Goal: Task Accomplishment & Management: Use online tool/utility

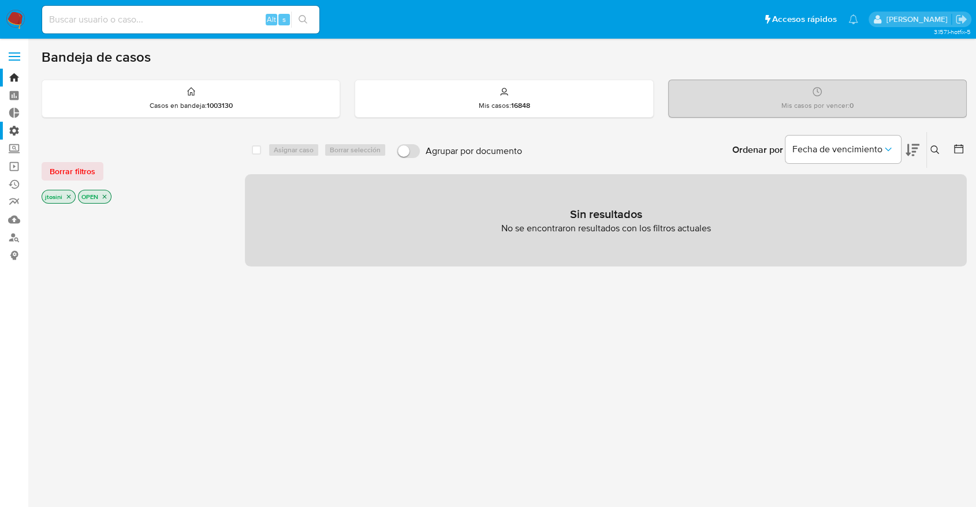
click at [18, 131] on label "Administración" at bounding box center [68, 131] width 137 height 18
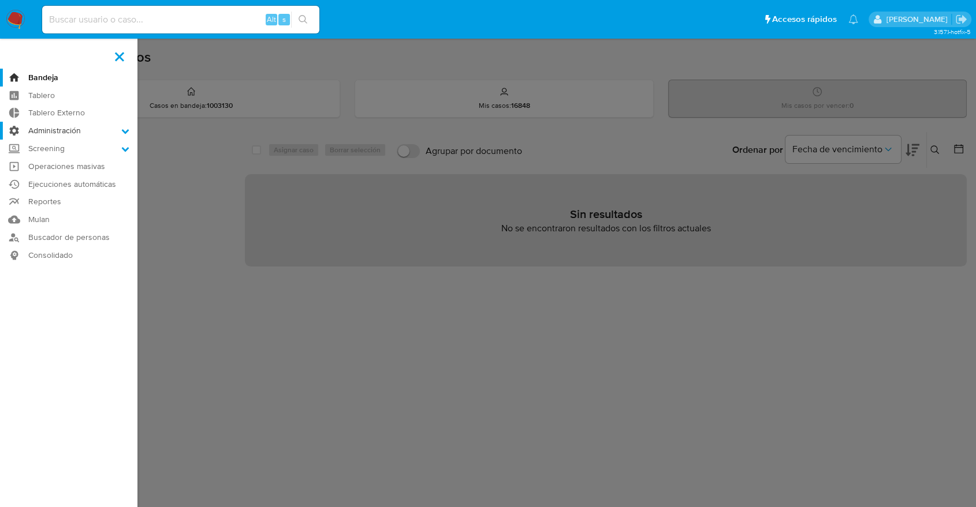
click at [0, 0] on input "Administración" at bounding box center [0, 0] width 0 height 0
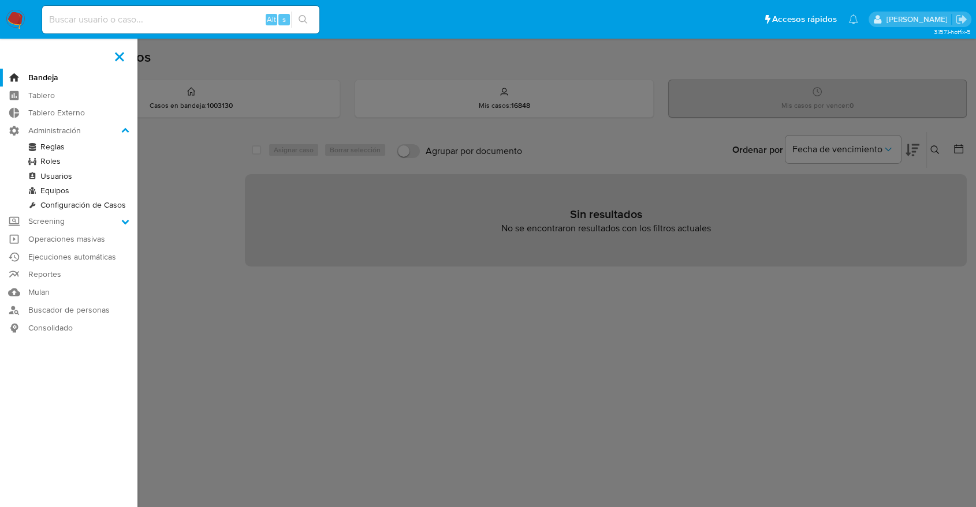
click at [47, 176] on link "Usuarios" at bounding box center [68, 176] width 137 height 14
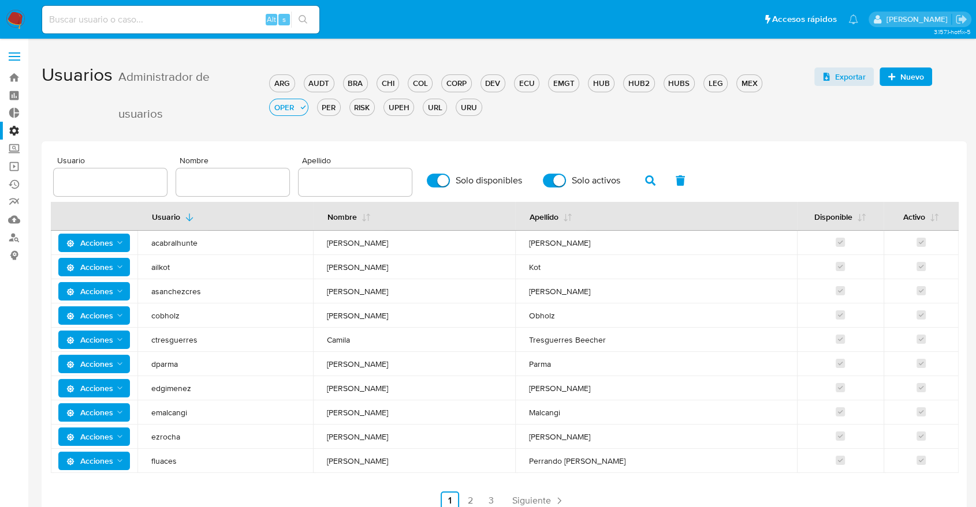
click at [895, 122] on h1 "Usuarios Administrador de usuarios ARG AUDT BRA CHI COL CORP DEV ECU EMGT HUB H…" at bounding box center [504, 93] width 925 height 77
click at [900, 80] on span "Nuevo" at bounding box center [912, 77] width 24 height 18
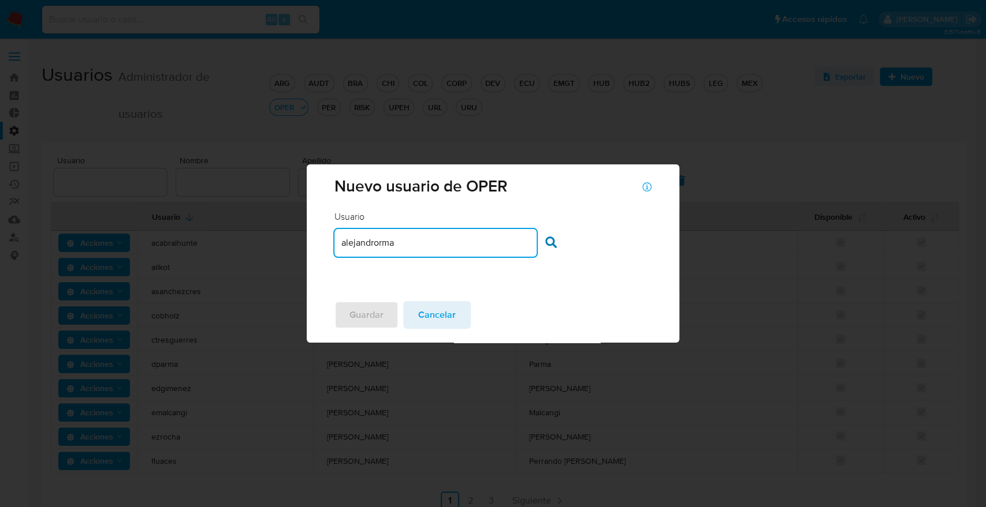
type input "alejandrorma"
click at [552, 244] on icon at bounding box center [551, 243] width 12 height 12
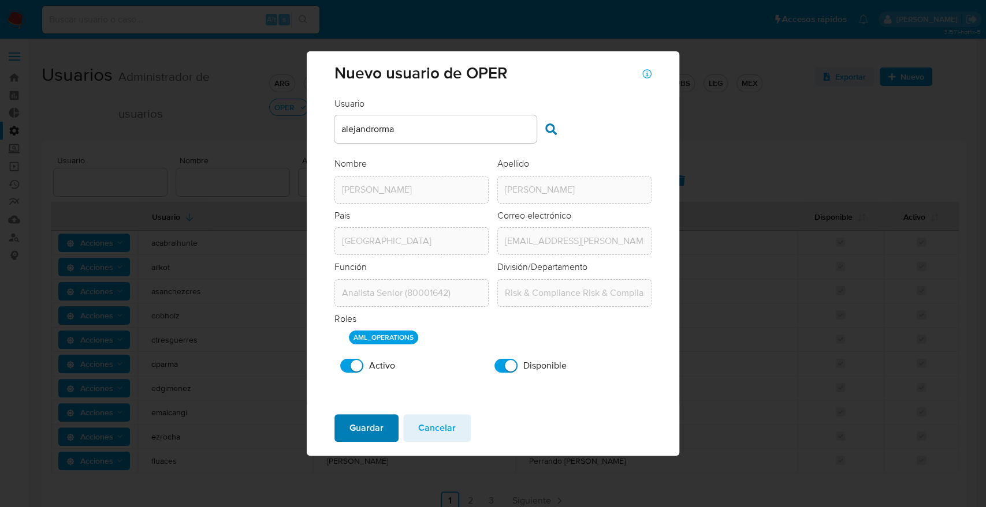
click at [378, 425] on span "Guardar" at bounding box center [366, 428] width 34 height 25
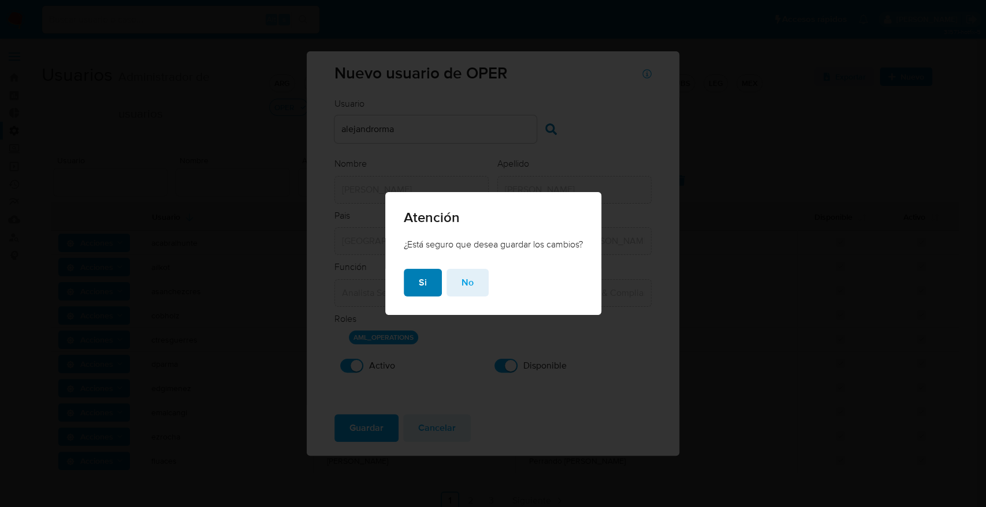
click at [419, 278] on span "Si" at bounding box center [423, 282] width 8 height 25
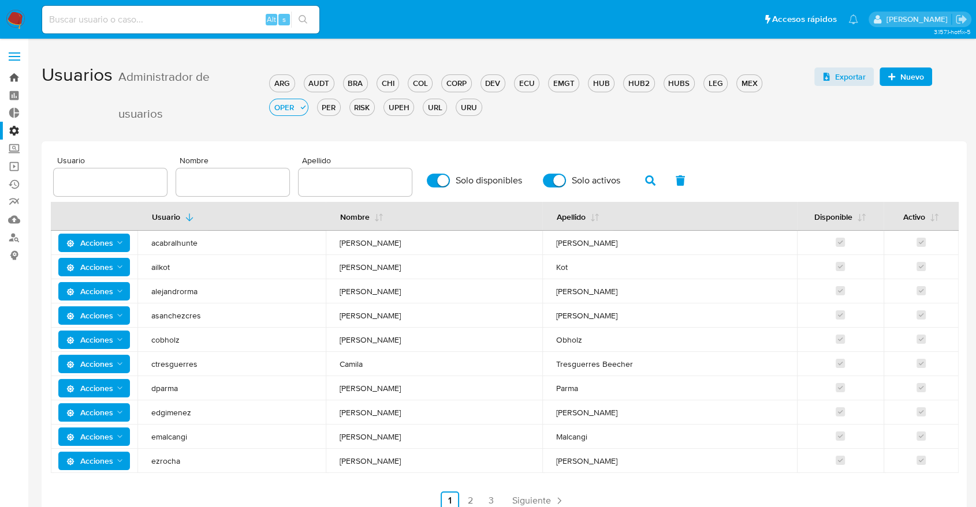
click at [18, 74] on link "Bandeja" at bounding box center [68, 78] width 137 height 18
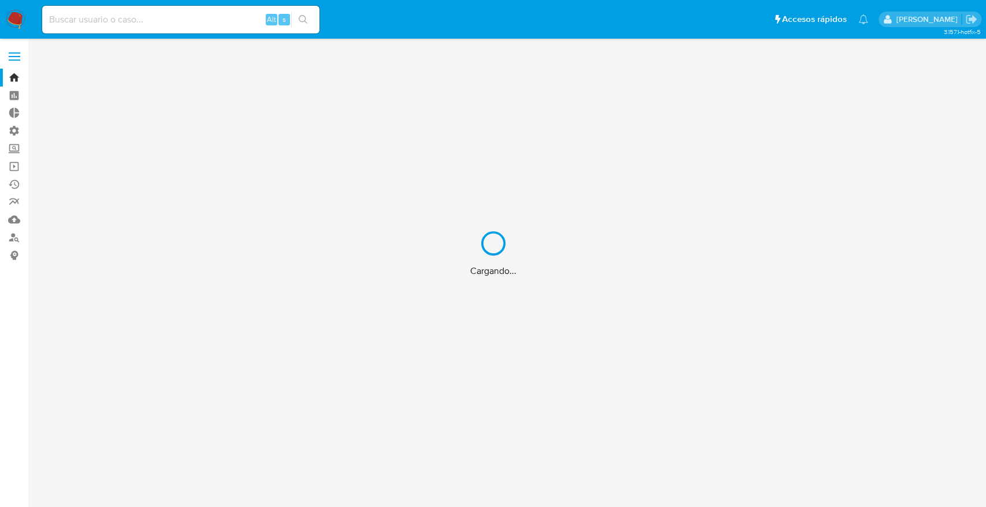
click at [163, 13] on div "Cargando..." at bounding box center [493, 253] width 986 height 507
click at [162, 17] on div "Cargando..." at bounding box center [493, 253] width 986 height 507
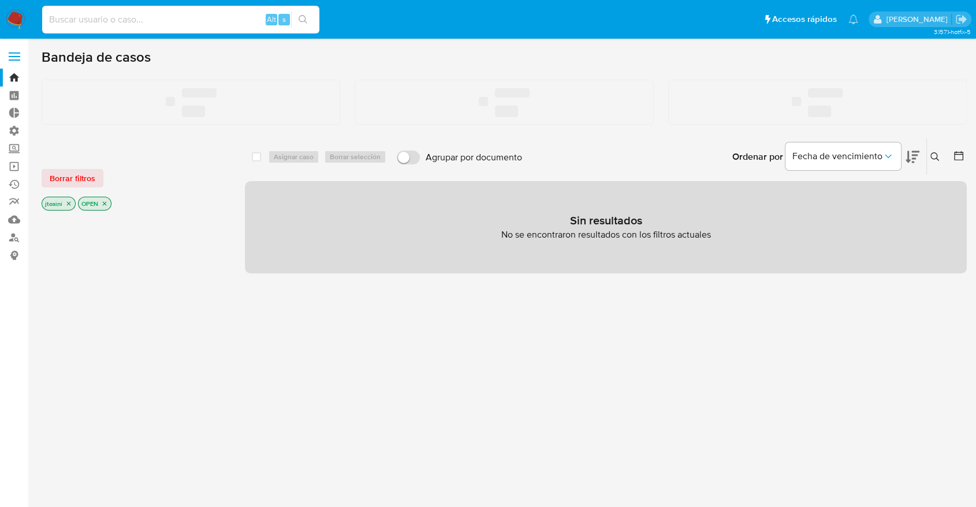
click at [156, 17] on input at bounding box center [180, 19] width 277 height 15
paste input "GAGA20240321141948"
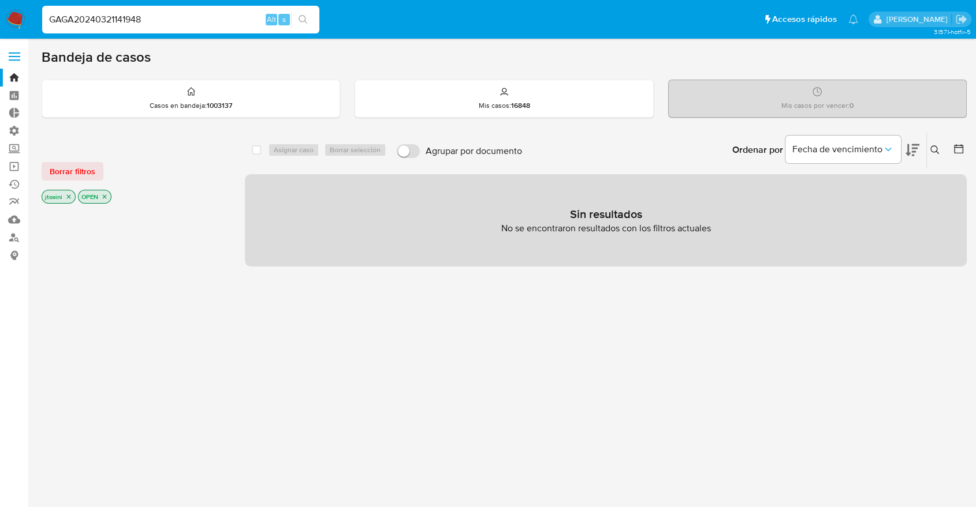
type input "GAGA20240321141948"
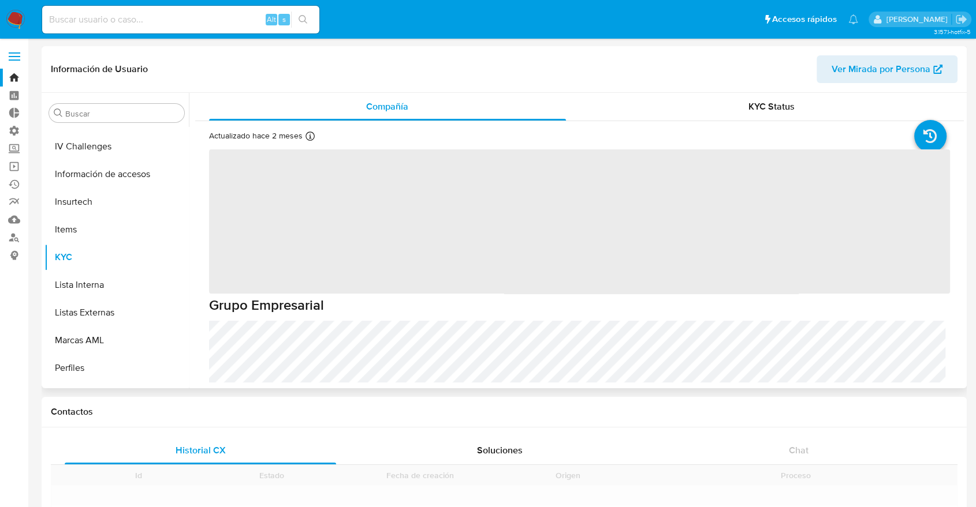
scroll to position [488, 0]
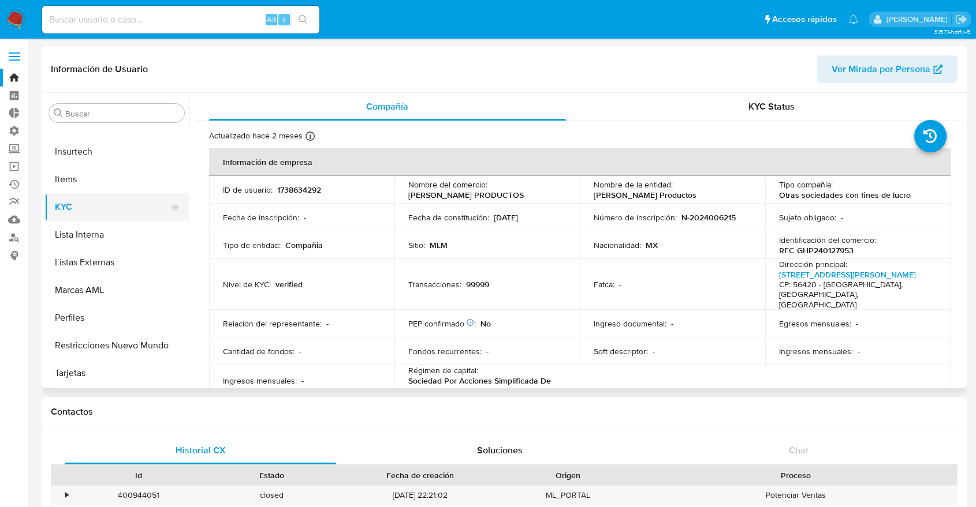
select select "10"
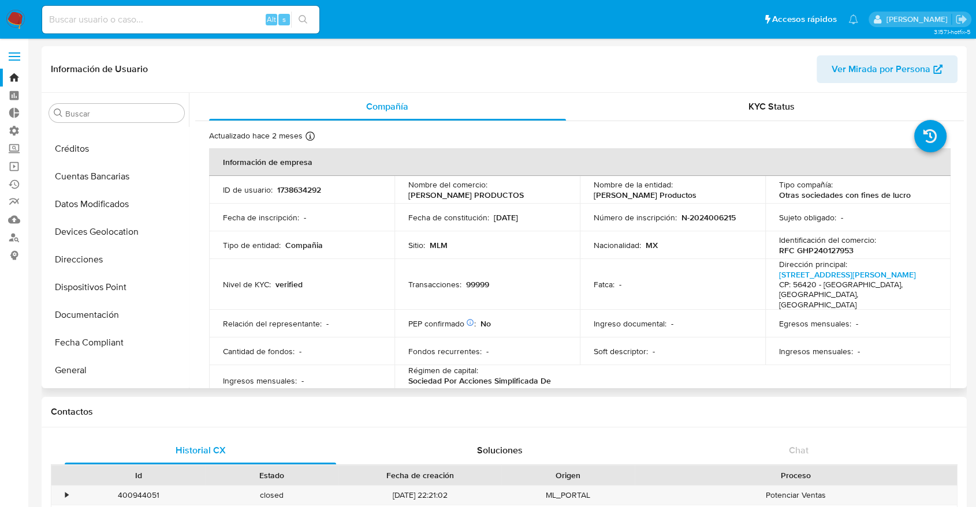
scroll to position [0, 0]
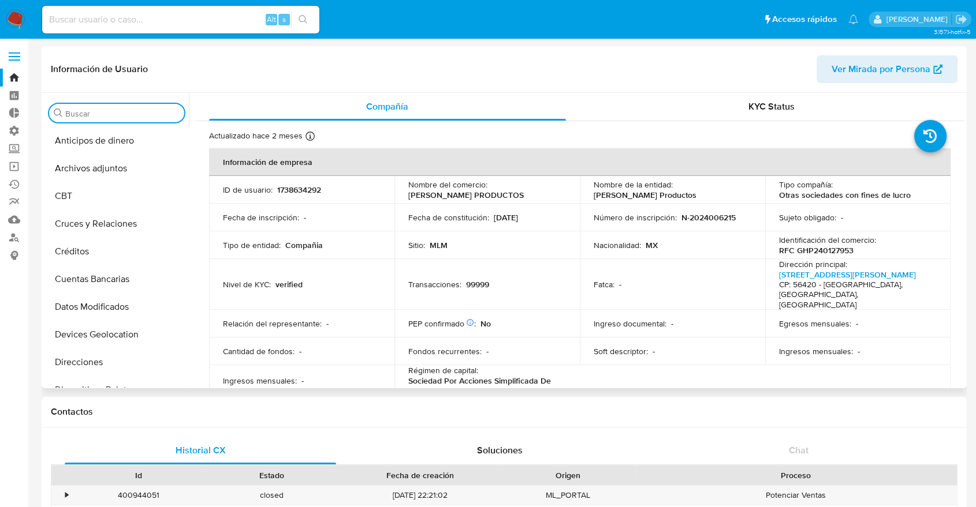
click at [89, 118] on input "Buscar" at bounding box center [122, 114] width 114 height 10
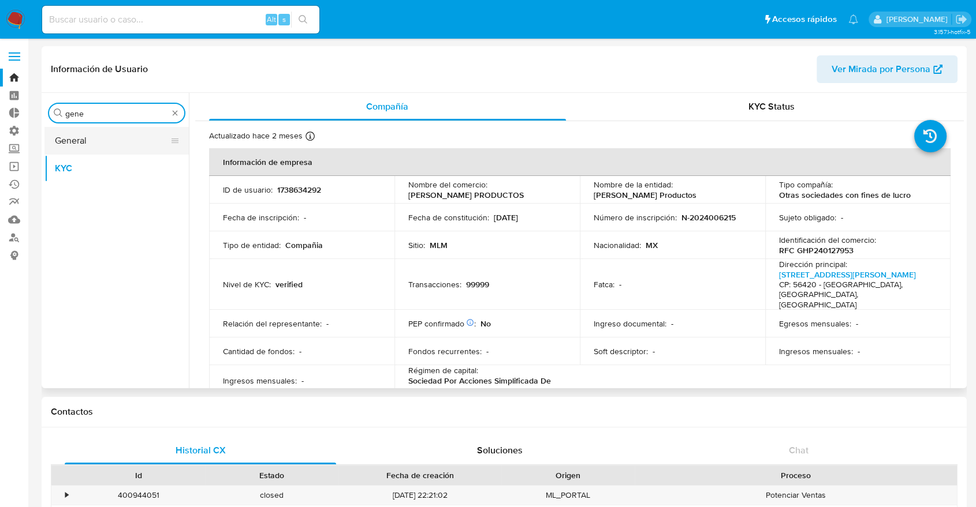
click at [87, 140] on button "General" at bounding box center [111, 141] width 135 height 28
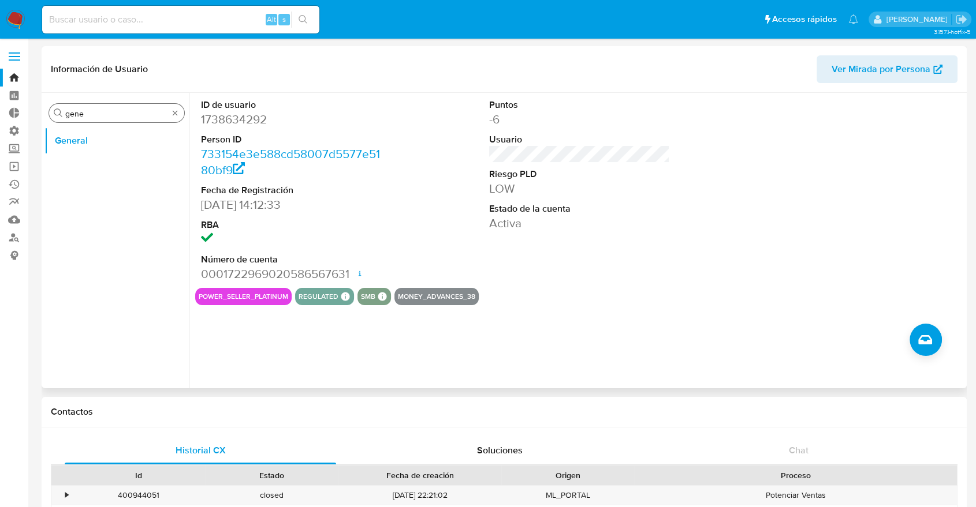
click at [98, 118] on input "gene" at bounding box center [116, 114] width 103 height 10
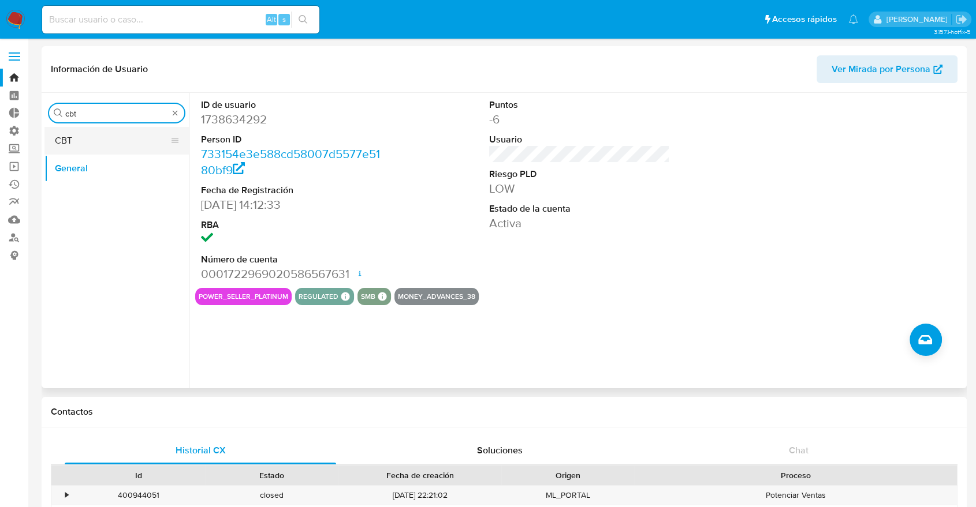
click at [101, 143] on button "CBT" at bounding box center [111, 141] width 135 height 28
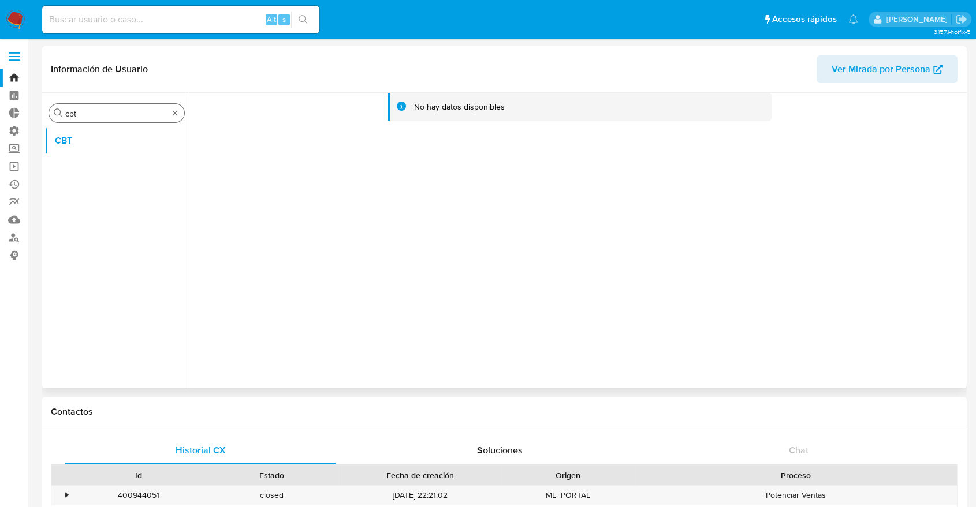
click at [99, 109] on input "cbt" at bounding box center [116, 114] width 103 height 10
click at [96, 96] on div "Buscar cbt CBT" at bounding box center [116, 242] width 144 height 294
click at [92, 119] on input "cbt" at bounding box center [116, 114] width 103 height 10
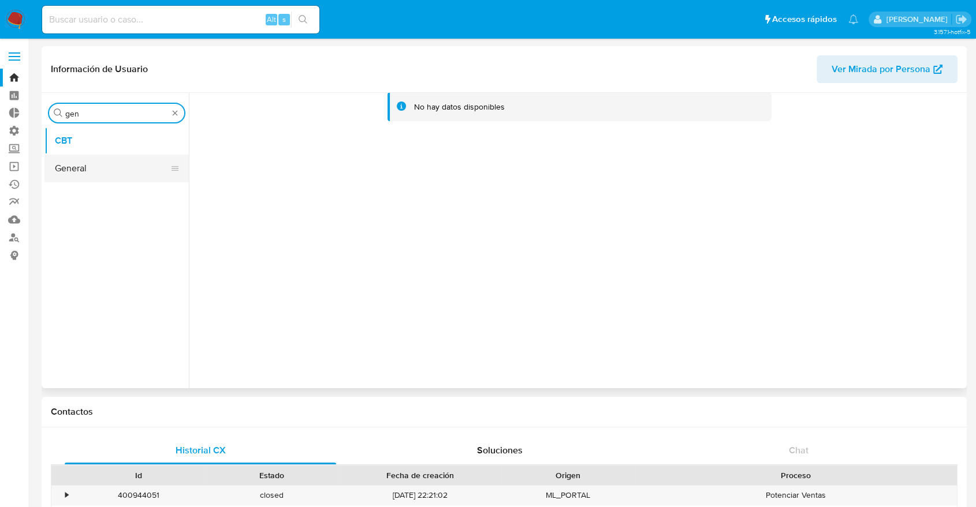
type input "gen"
click at [88, 161] on button "General" at bounding box center [111, 169] width 135 height 28
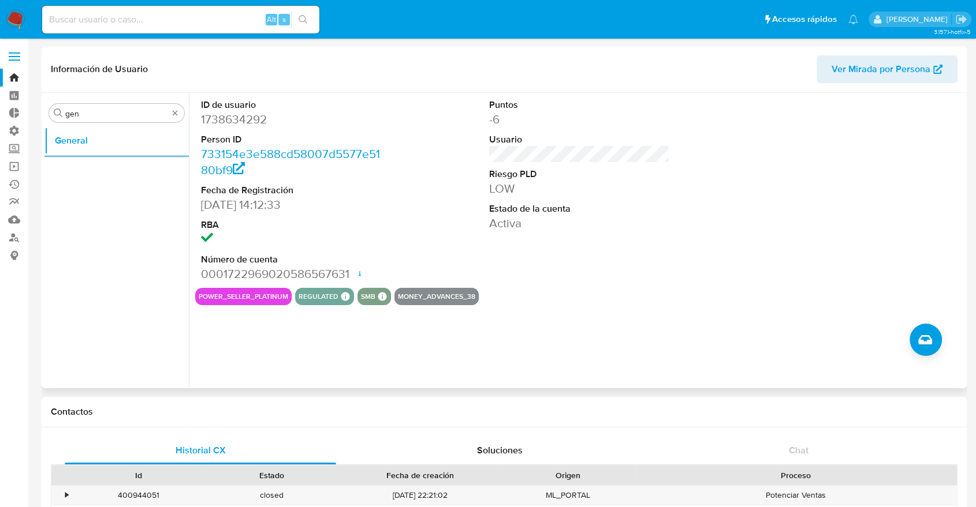
click at [225, 118] on dd "1738634292" at bounding box center [291, 119] width 181 height 16
copy dd "1738634292"
click at [115, 111] on input "gen" at bounding box center [116, 114] width 103 height 10
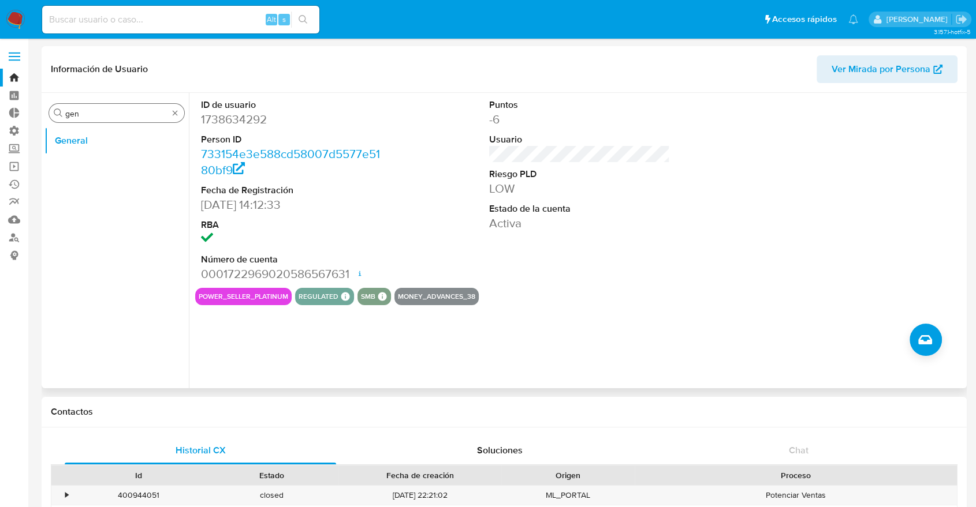
click at [115, 111] on input "gen" at bounding box center [116, 114] width 103 height 10
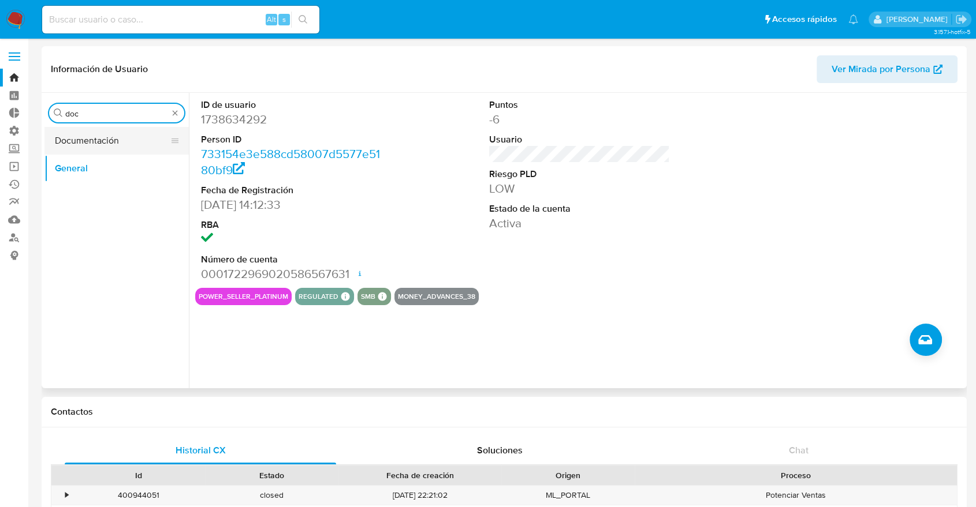
type input "doc"
click at [130, 127] on button "Documentación" at bounding box center [111, 141] width 135 height 28
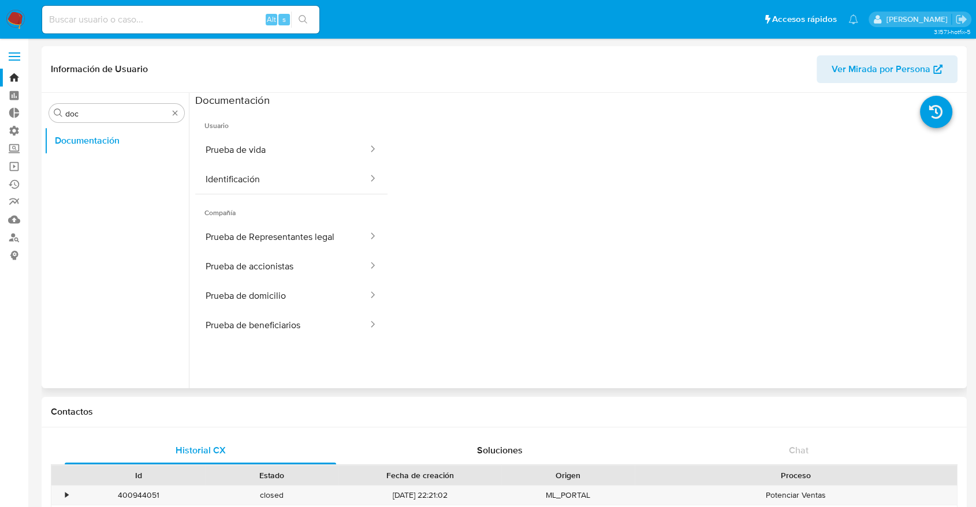
click at [234, 151] on button "Prueba de vida" at bounding box center [282, 149] width 174 height 29
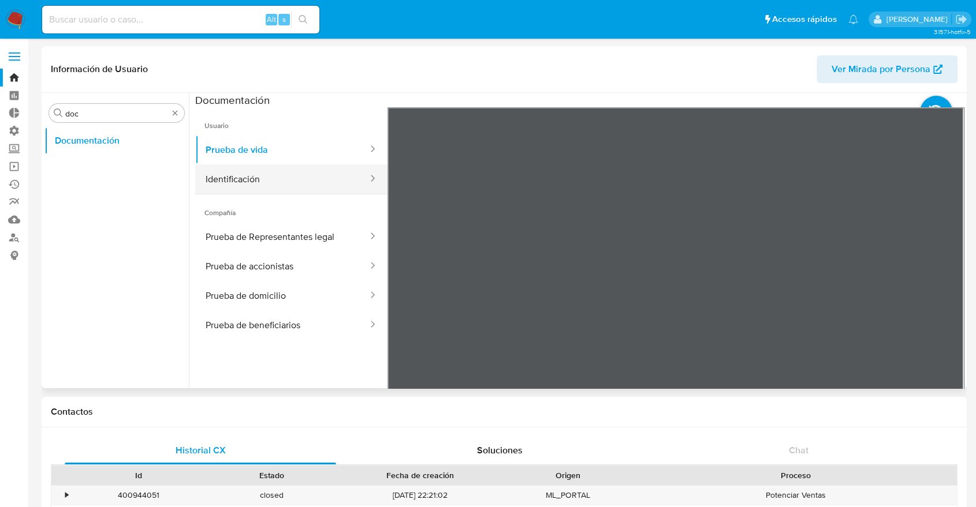
click at [315, 173] on button "Identificación" at bounding box center [282, 179] width 174 height 29
click at [946, 306] on icon at bounding box center [949, 294] width 23 height 23
click at [163, 114] on input "doc" at bounding box center [116, 114] width 103 height 10
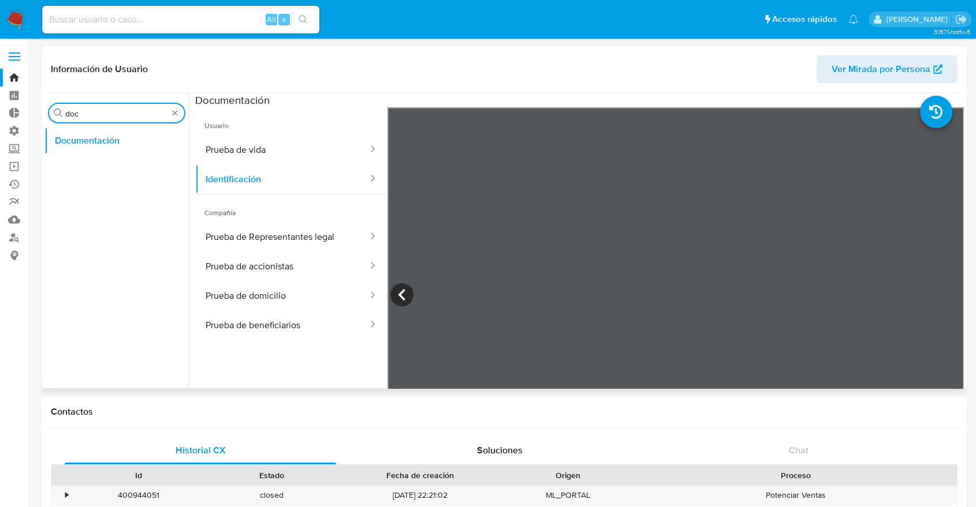
click at [162, 114] on input "doc" at bounding box center [116, 114] width 103 height 10
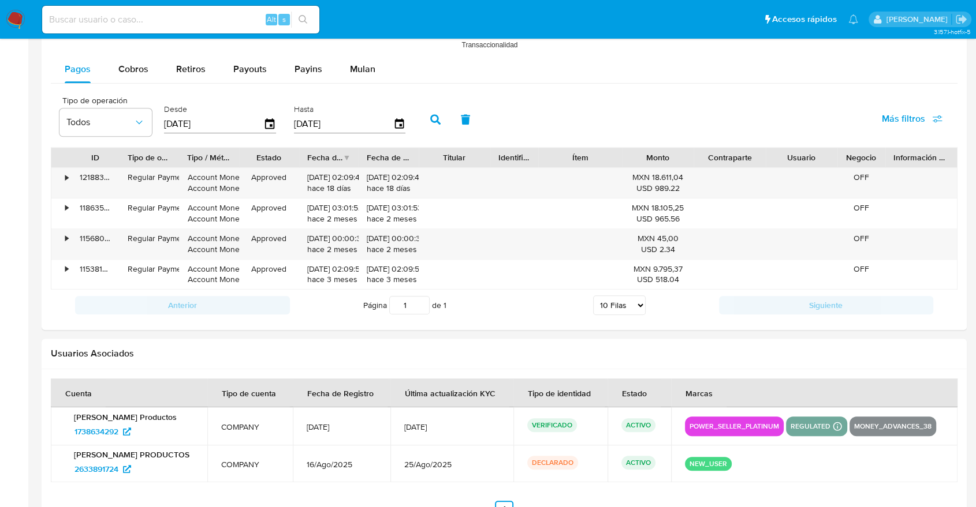
scroll to position [1090, 0]
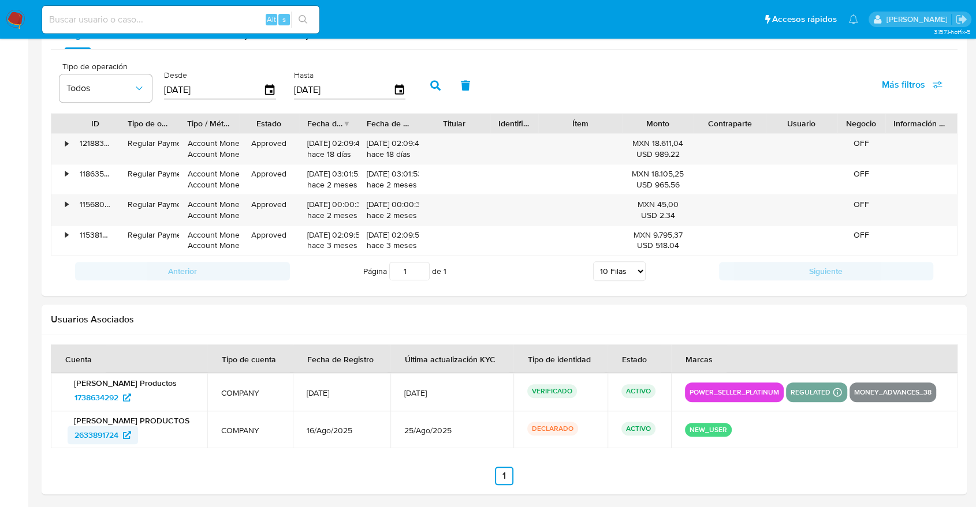
click at [131, 431] on icon at bounding box center [127, 435] width 8 height 8
click at [62, 268] on div "Anterior Página 1 de 1 5 Filas 10 Filas 20 Filas 25 Filas 50 Filas 100 Filas Si…" at bounding box center [504, 271] width 906 height 31
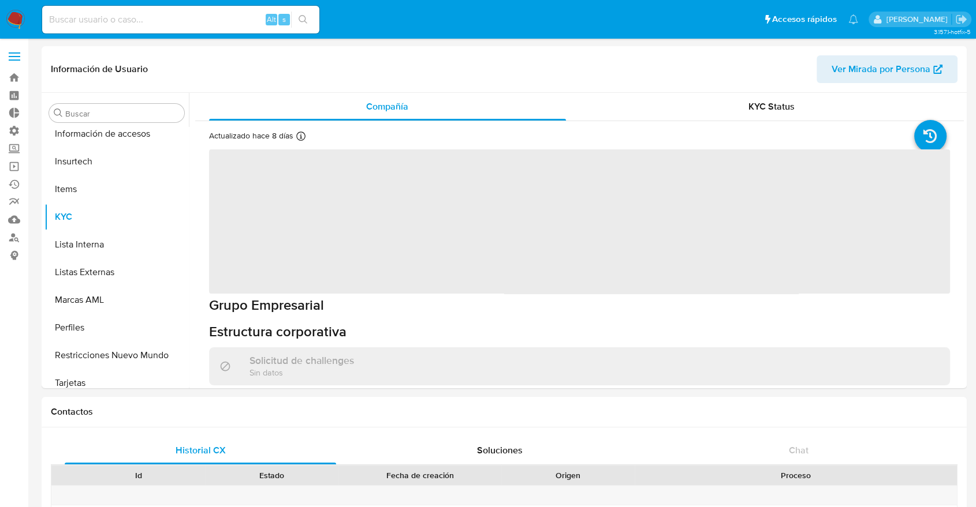
scroll to position [488, 0]
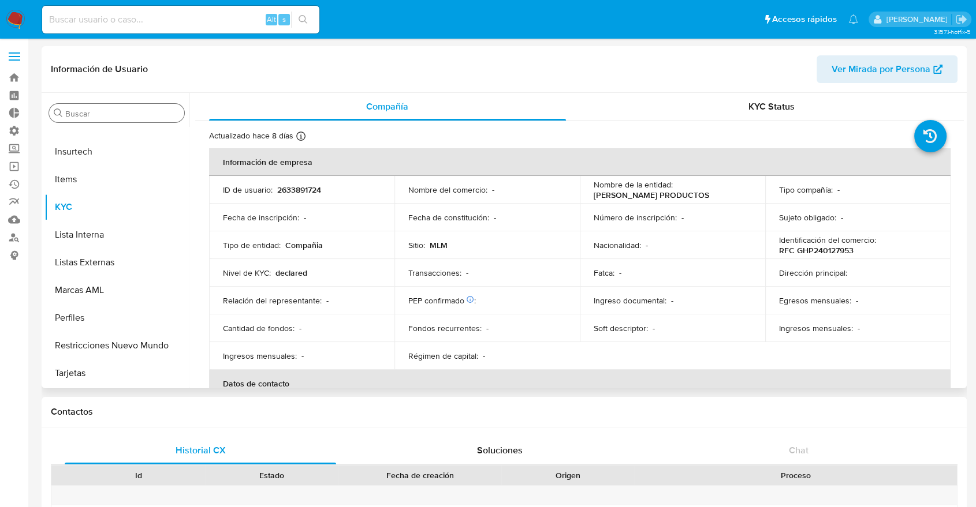
select select "10"
click at [111, 122] on div "Buscar" at bounding box center [116, 113] width 135 height 18
click at [109, 122] on div "Buscar" at bounding box center [116, 113] width 135 height 18
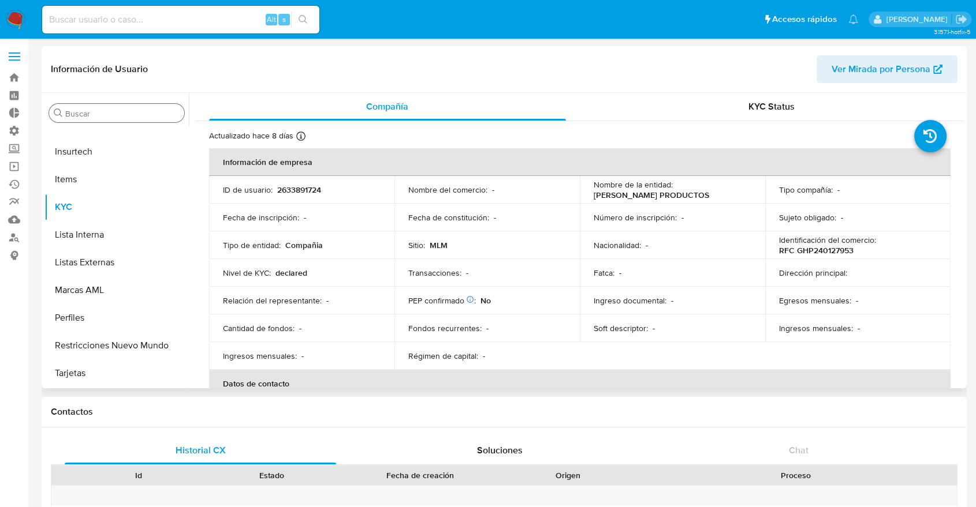
click at [106, 117] on input "Buscar" at bounding box center [122, 114] width 114 height 10
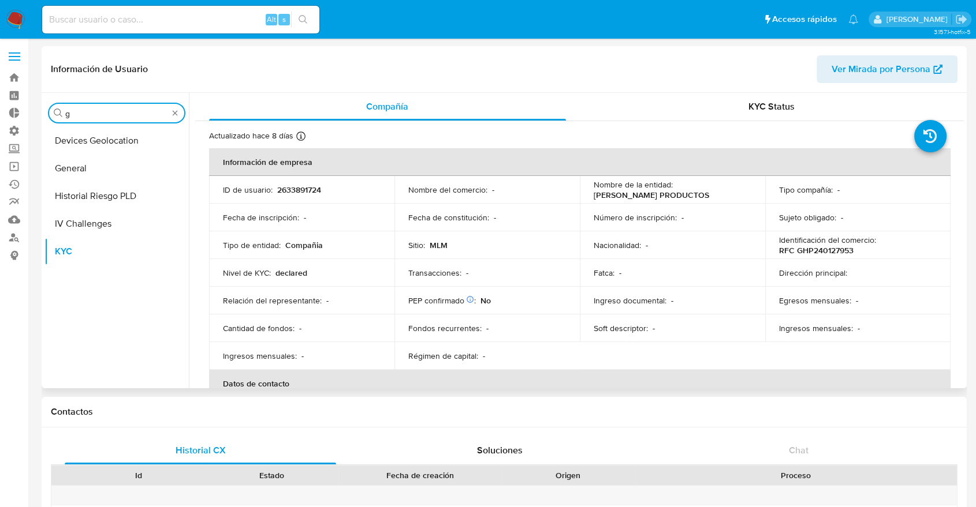
scroll to position [0, 0]
type input "ge"
click at [103, 158] on button "General" at bounding box center [111, 169] width 135 height 28
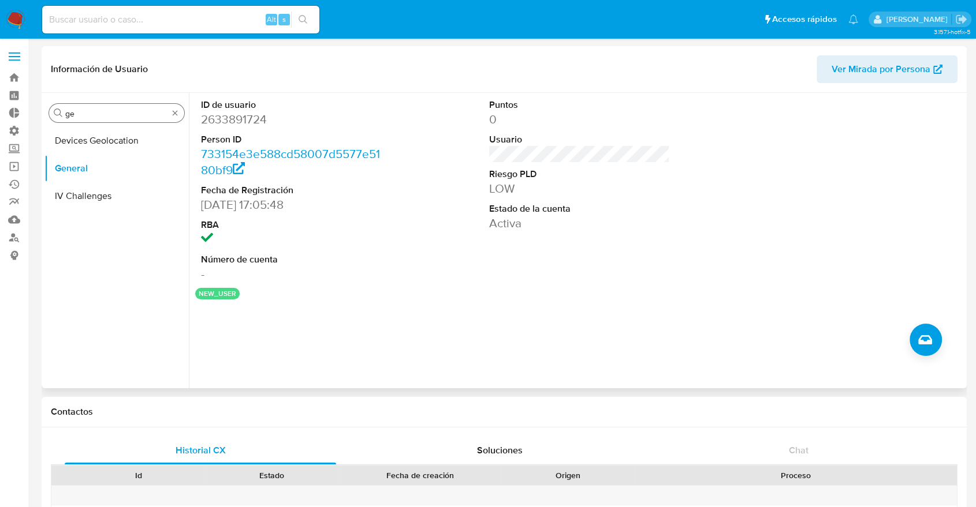
click at [113, 105] on div "Buscar ge" at bounding box center [116, 113] width 135 height 18
click at [111, 119] on div "Buscar ge" at bounding box center [116, 113] width 135 height 18
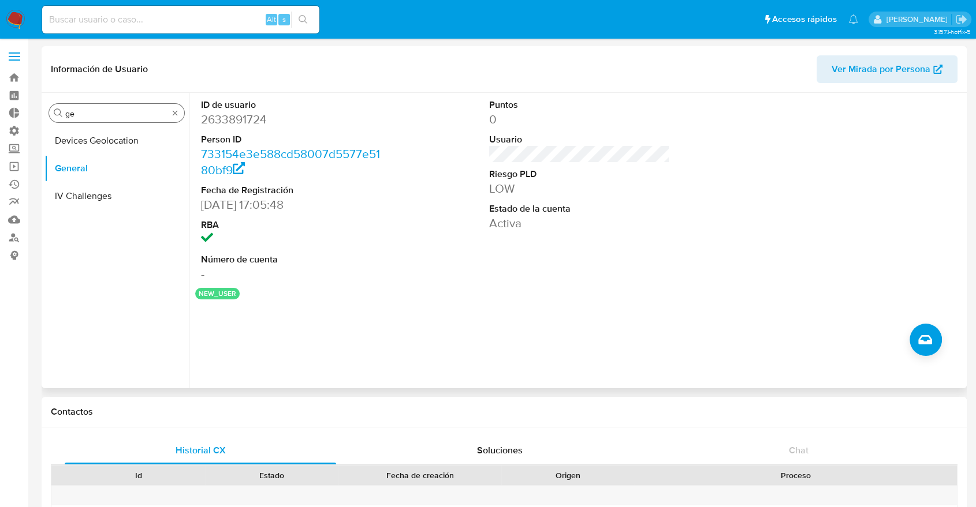
click at [111, 119] on div "Buscar ge" at bounding box center [116, 113] width 135 height 18
click at [108, 117] on input "ge" at bounding box center [116, 114] width 103 height 10
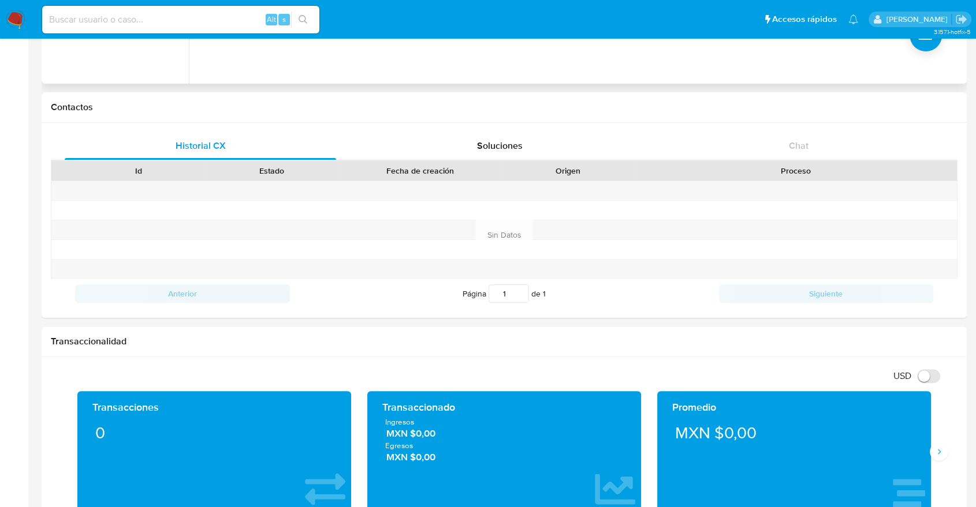
scroll to position [128, 0]
